Goal: Task Accomplishment & Management: Complete application form

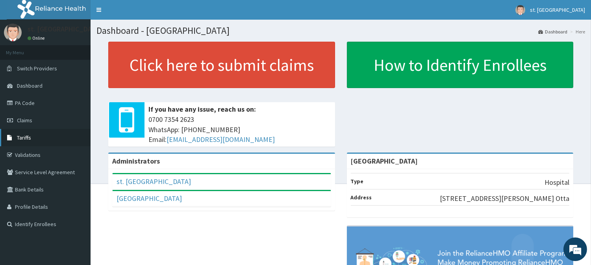
click at [29, 136] on span "Tariffs" at bounding box center [24, 137] width 14 height 7
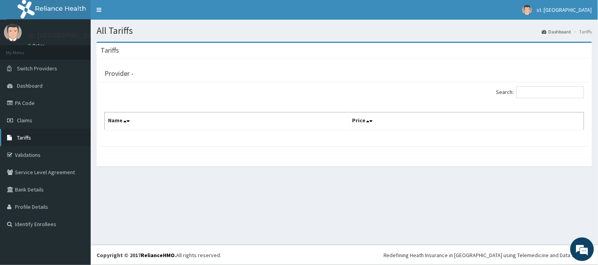
click at [28, 135] on span "Tariffs" at bounding box center [24, 137] width 14 height 7
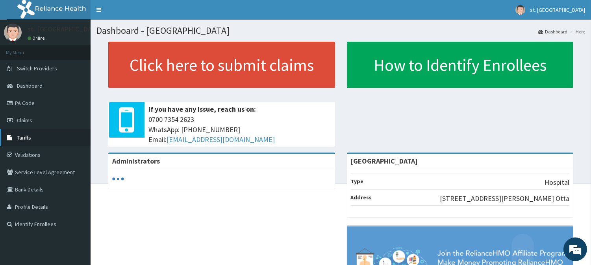
click at [23, 142] on link "Tariffs" at bounding box center [45, 137] width 91 height 17
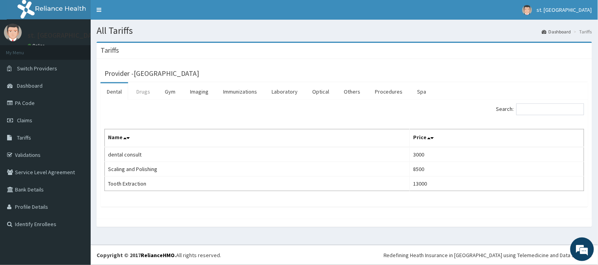
click at [147, 91] on link "Drugs" at bounding box center [143, 92] width 26 height 17
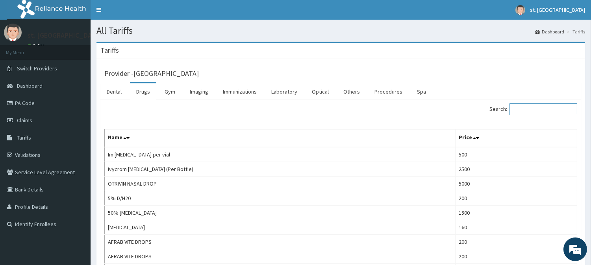
click at [542, 111] on input "Search:" at bounding box center [544, 110] width 68 height 12
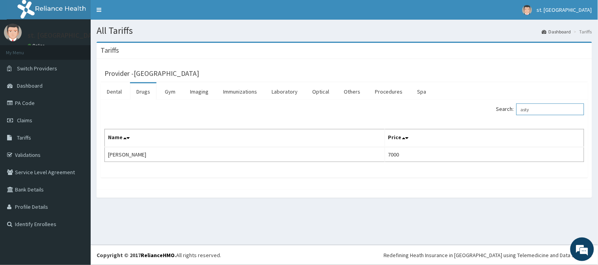
type input "asty"
click at [32, 100] on link "PA Code" at bounding box center [45, 103] width 91 height 17
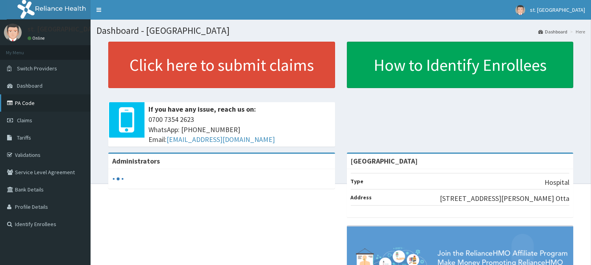
click at [32, 107] on link "PA Code" at bounding box center [45, 103] width 91 height 17
click at [15, 102] on link "PA Code" at bounding box center [45, 103] width 91 height 17
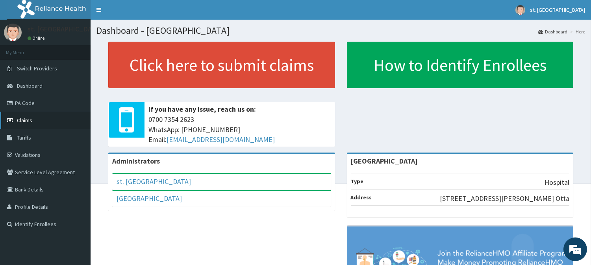
click at [23, 121] on span "Claims" at bounding box center [24, 120] width 15 height 7
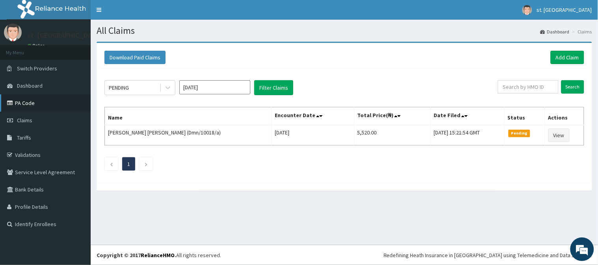
click at [25, 100] on link "PA Code" at bounding box center [45, 103] width 91 height 17
click at [557, 58] on link "Add Claim" at bounding box center [566, 57] width 33 height 13
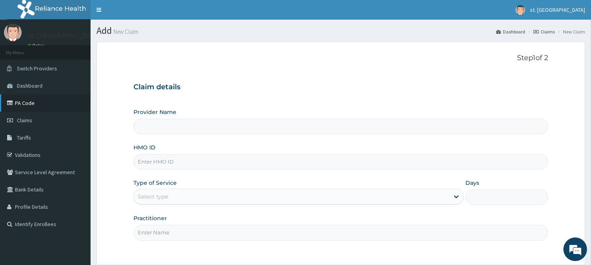
click at [30, 102] on link "PA Code" at bounding box center [45, 103] width 91 height 17
type input "[GEOGRAPHIC_DATA]"
click at [28, 107] on link "PA Code" at bounding box center [45, 103] width 91 height 17
type input "[GEOGRAPHIC_DATA]"
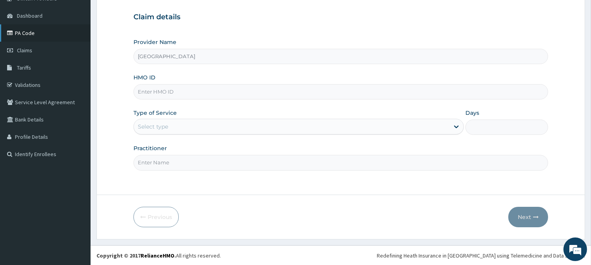
click at [25, 31] on link "PA Code" at bounding box center [45, 32] width 91 height 17
